Goal: Check status

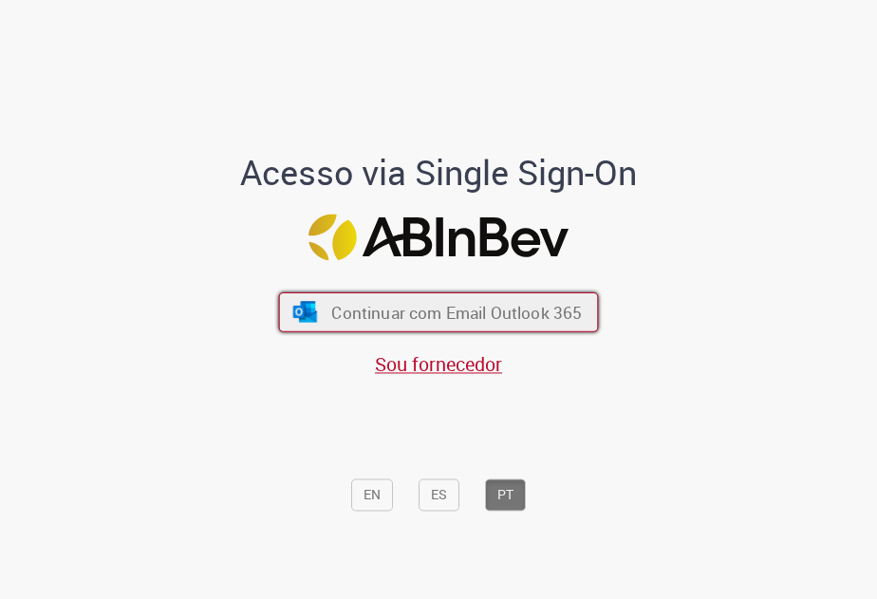
click at [516, 312] on span "Continuar com Email Outlook 365" at bounding box center [456, 312] width 251 height 22
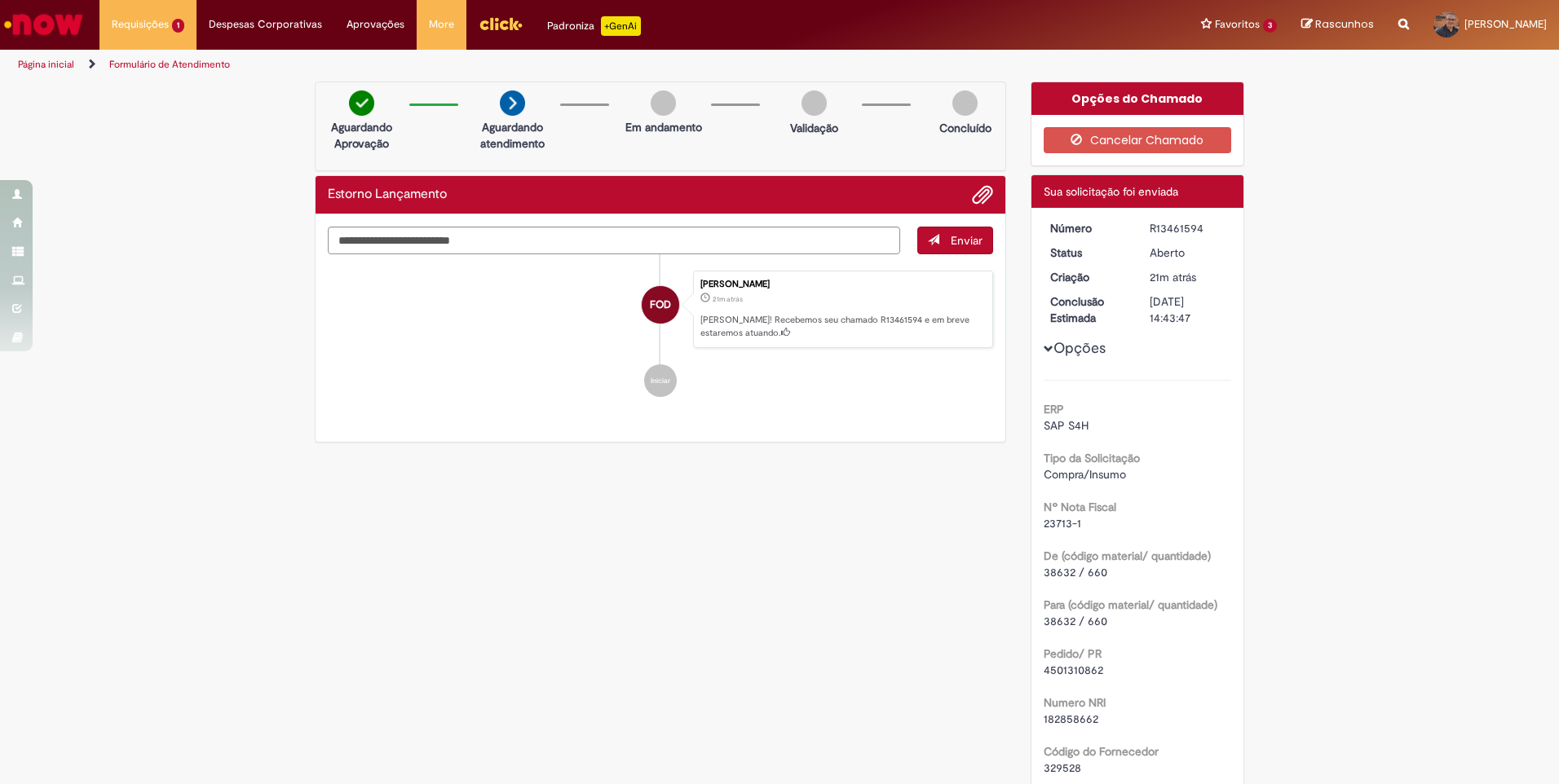
click at [99, 384] on div "Verificar Código de Barras Aguardando Aprovação Aguardando atendimento Em andam…" at bounding box center [779, 692] width 1559 height 1221
